Goal: Find specific page/section: Find specific page/section

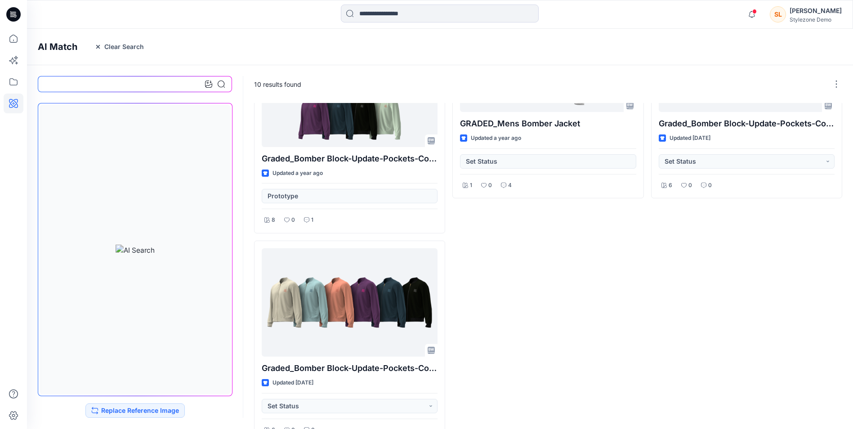
scroll to position [576, 0]
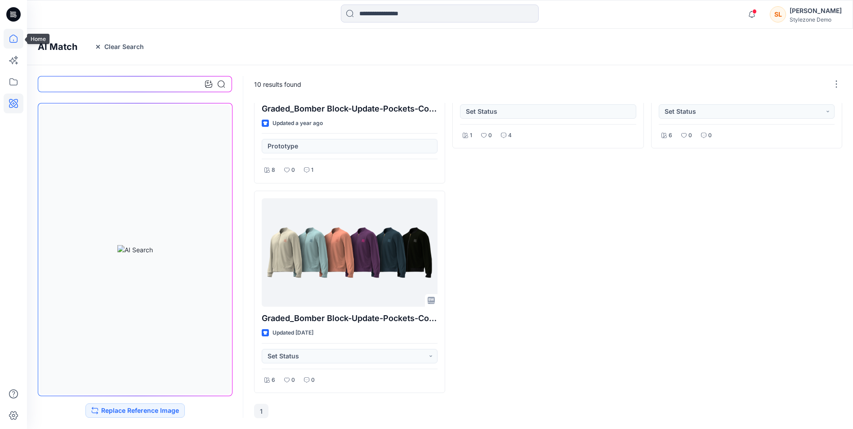
click at [13, 40] on icon at bounding box center [14, 39] width 20 height 20
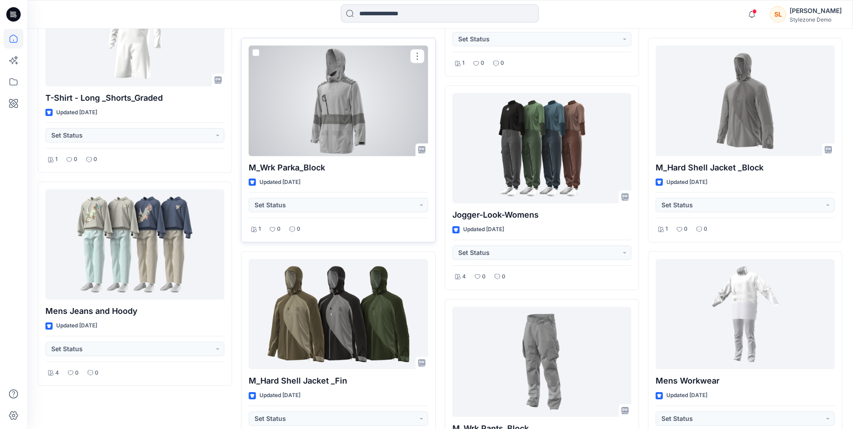
scroll to position [5676, 0]
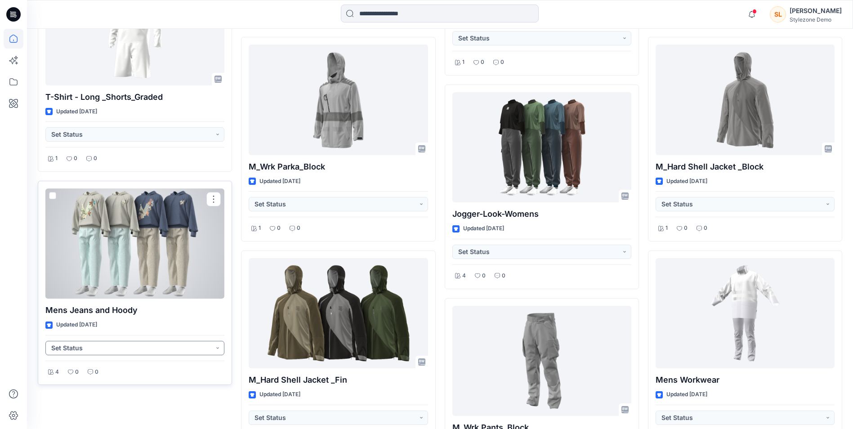
click at [61, 344] on button "Set Status" at bounding box center [134, 348] width 179 height 14
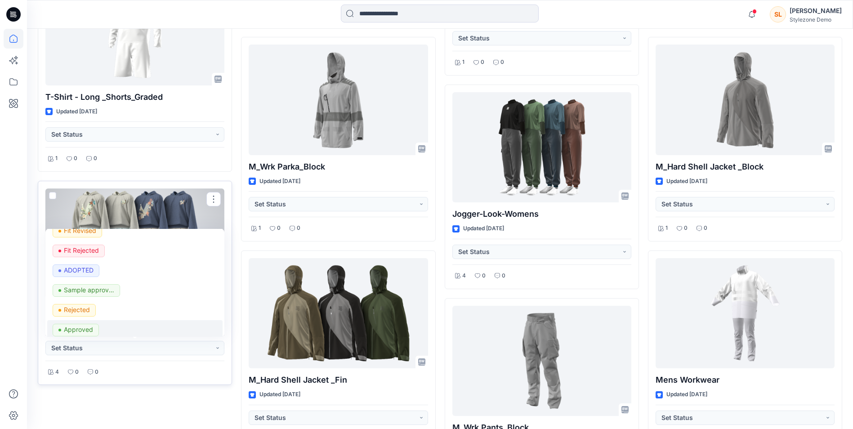
scroll to position [225, 0]
click at [111, 384] on div "Mens Jeans and Hoody Updated [DATE] Set Status Set Status Design - Draft Protot…" at bounding box center [135, 283] width 194 height 205
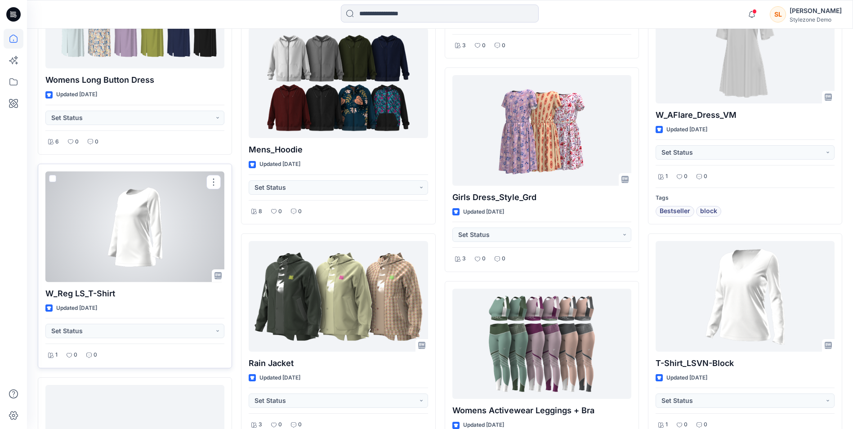
scroll to position [3545, 0]
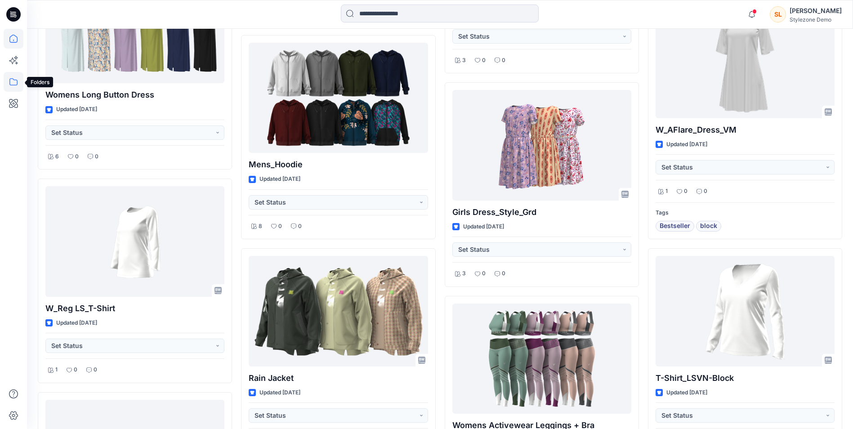
click at [10, 79] on icon at bounding box center [14, 82] width 20 height 20
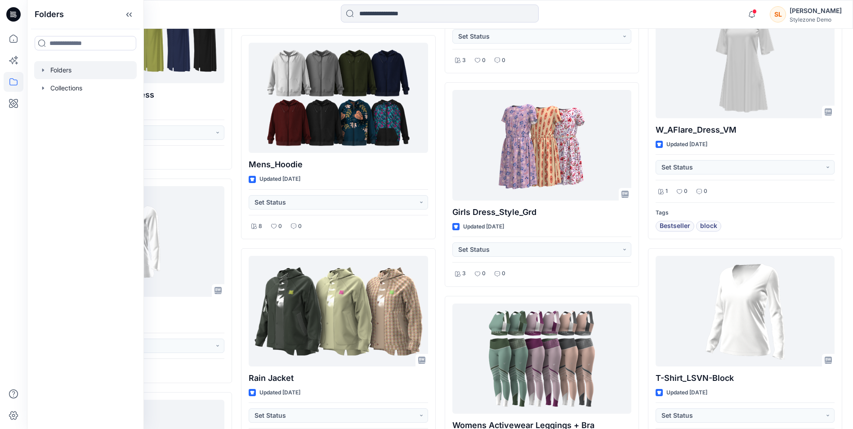
click at [68, 68] on div at bounding box center [85, 70] width 103 height 18
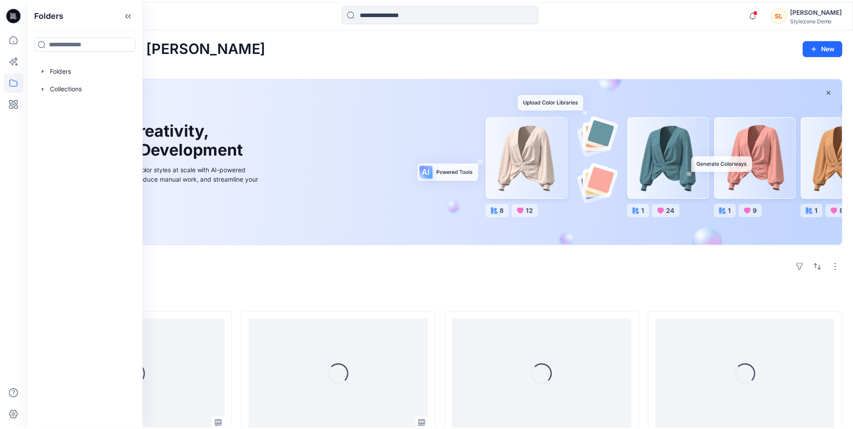
scroll to position [3545, 0]
